Goal: Task Accomplishment & Management: Manage account settings

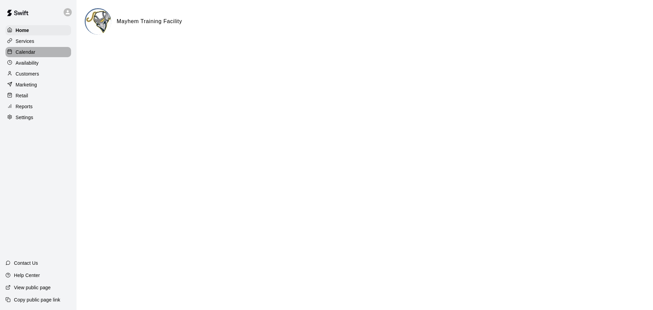
click at [32, 51] on p "Calendar" at bounding box center [26, 52] width 20 height 7
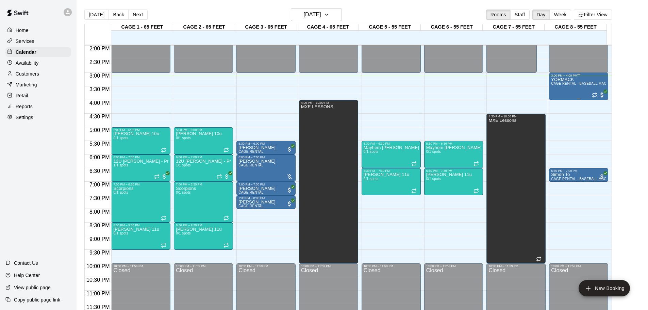
click at [323, 91] on div "YORMACK CAGE RENTAL - BASEBALL MACHINE" at bounding box center [578, 232] width 55 height 310
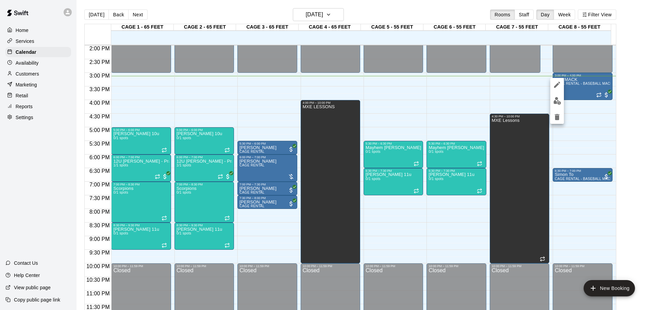
click at [323, 115] on div at bounding box center [326, 155] width 653 height 310
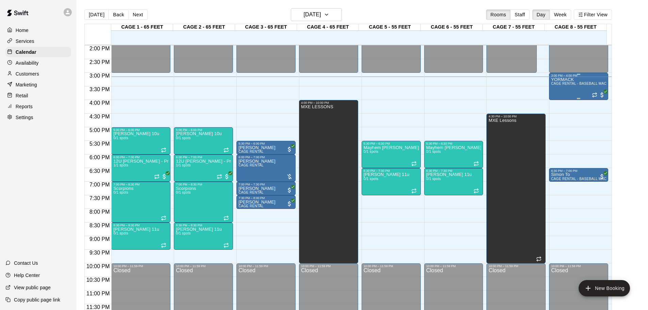
click at [323, 85] on span "CAGE RENTAL - BASEBALL MACHINE" at bounding box center [583, 84] width 64 height 4
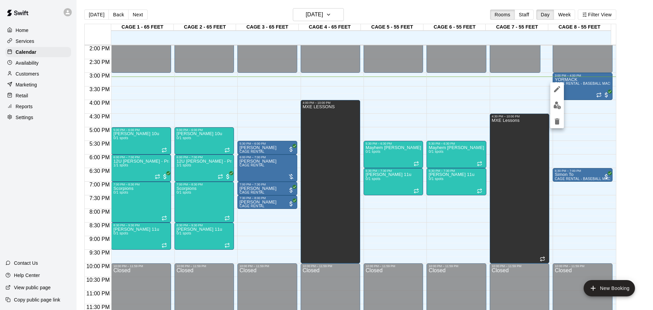
drag, startPoint x: 577, startPoint y: 104, endPoint x: 624, endPoint y: 93, distance: 48.7
click at [323, 104] on div at bounding box center [326, 155] width 653 height 310
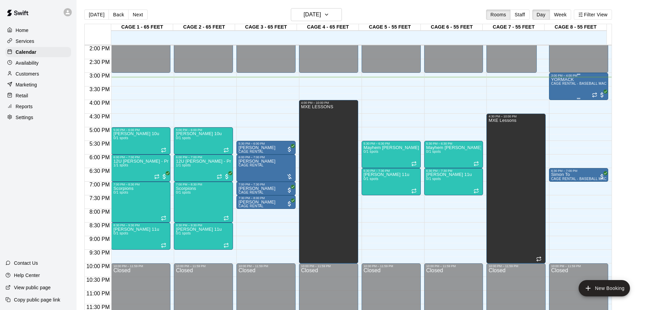
click at [323, 90] on div "YORMACK CAGE RENTAL - BASEBALL MACHINE" at bounding box center [578, 232] width 55 height 310
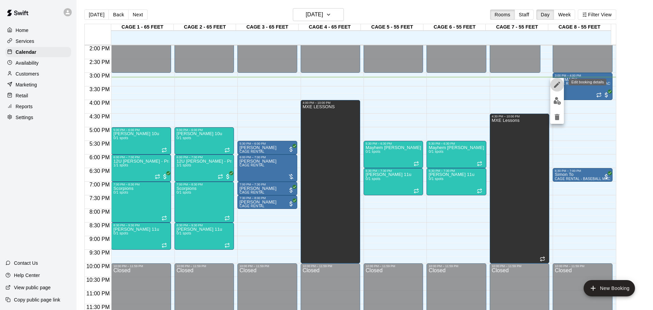
click at [323, 83] on icon "edit" at bounding box center [557, 85] width 8 height 8
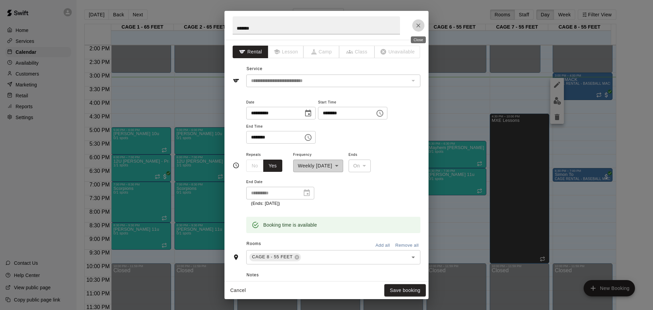
click at [323, 24] on button "Close" at bounding box center [418, 25] width 12 height 12
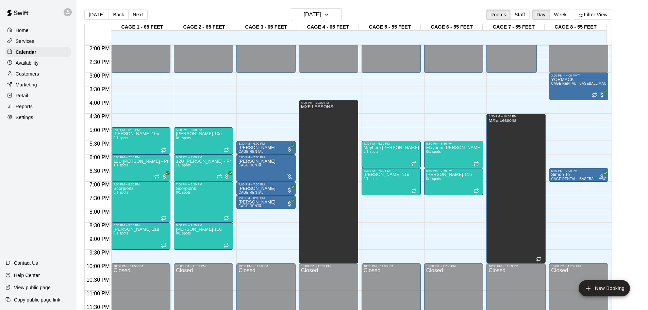
click at [323, 90] on div "YORMACK CAGE RENTAL - BASEBALL MACHINE" at bounding box center [578, 232] width 55 height 310
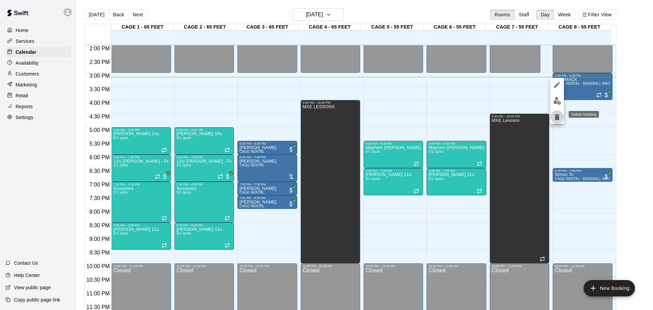
click at [323, 114] on button "delete" at bounding box center [557, 117] width 14 height 14
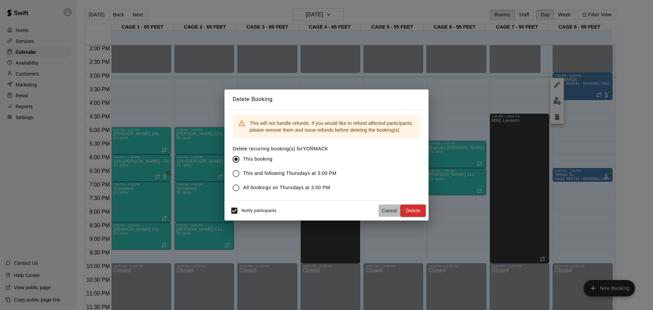
click at [323, 203] on button "Cancel" at bounding box center [390, 210] width 22 height 13
